Goal: Navigation & Orientation: Find specific page/section

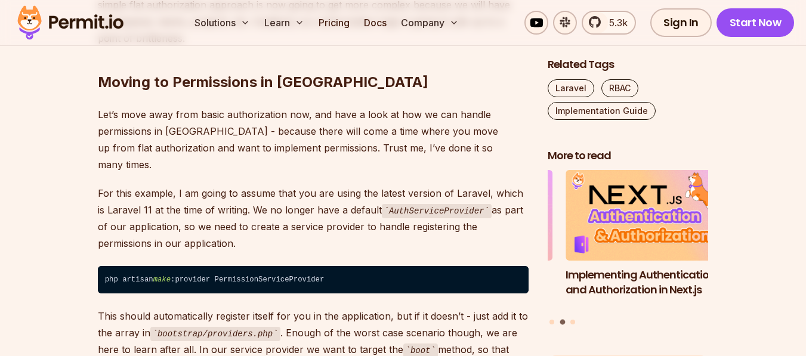
scroll to position [2004, 0]
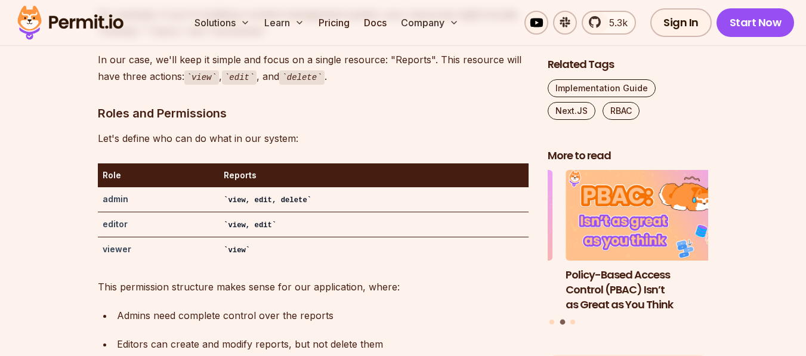
scroll to position [1933, 0]
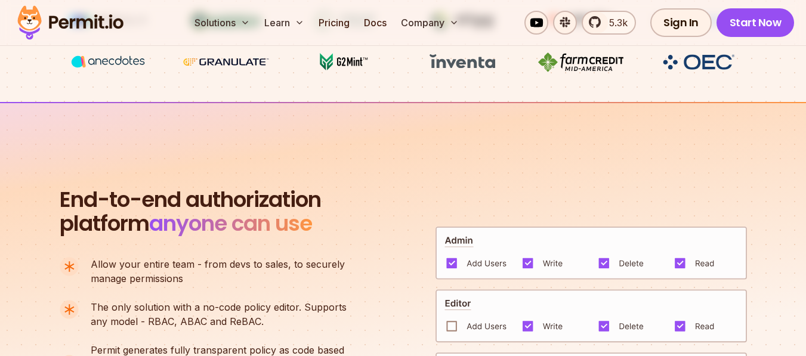
scroll to position [644, 0]
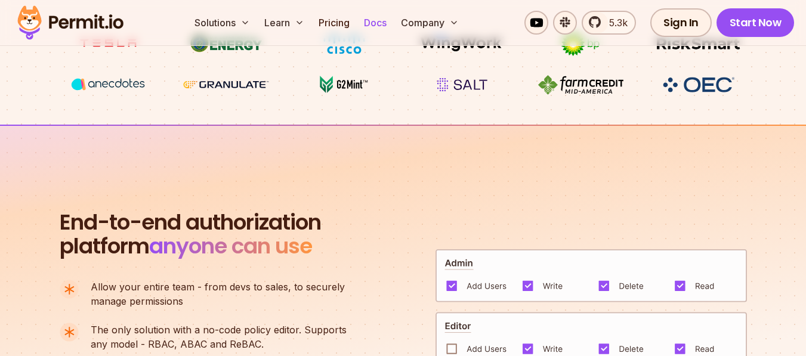
click at [391, 23] on link "Docs" at bounding box center [375, 23] width 32 height 24
